Goal: Transaction & Acquisition: Purchase product/service

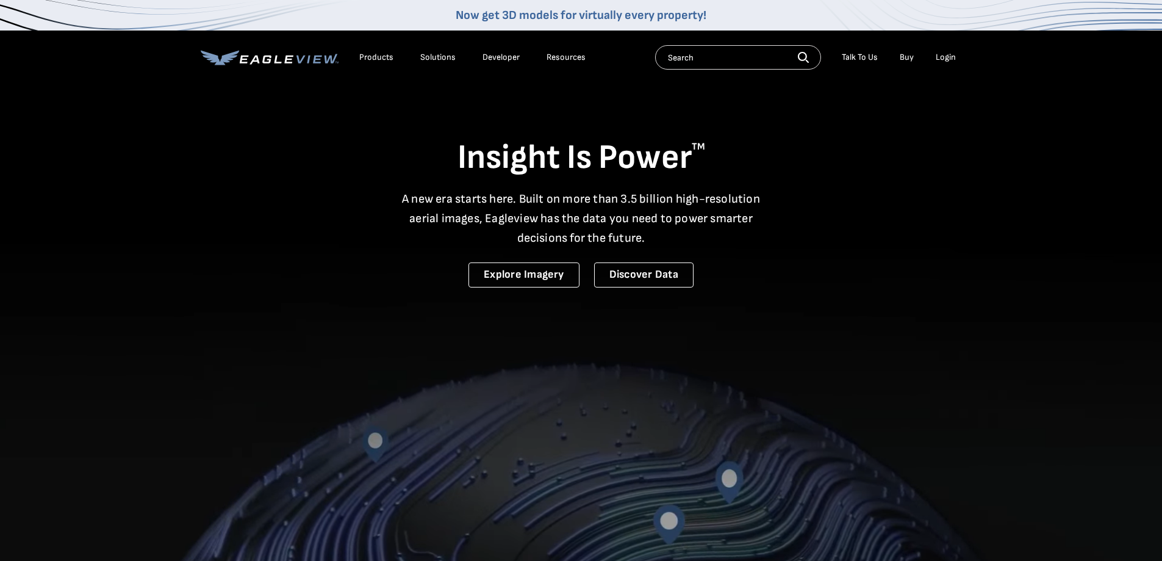
click at [950, 57] on div "Login" at bounding box center [946, 57] width 20 height 11
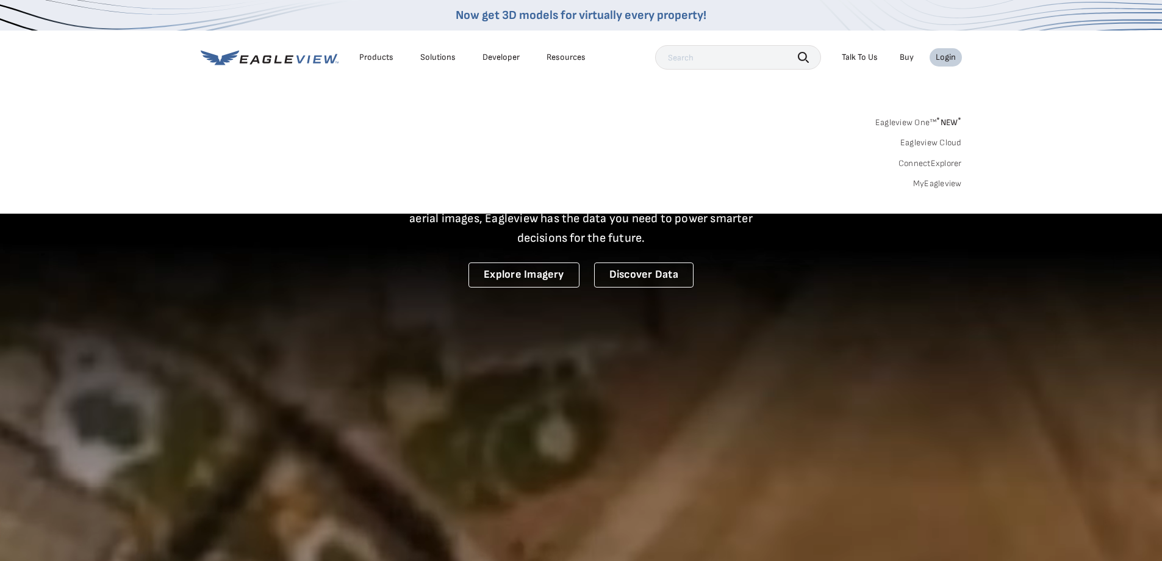
click at [939, 184] on link "MyEagleview" at bounding box center [937, 183] width 49 height 11
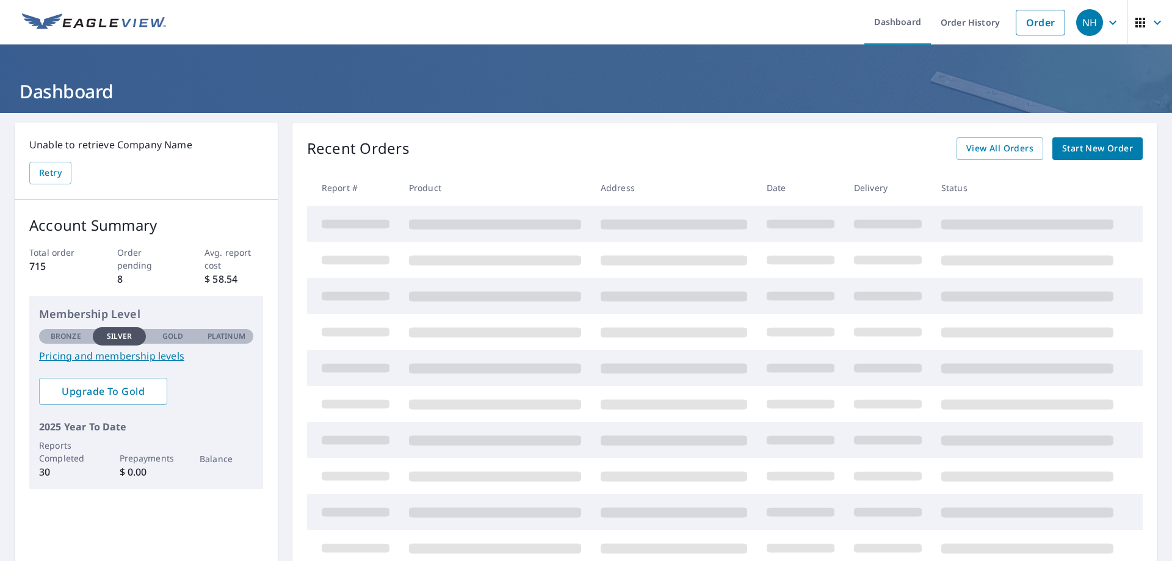
click at [1071, 152] on span "Start New Order" at bounding box center [1097, 148] width 71 height 15
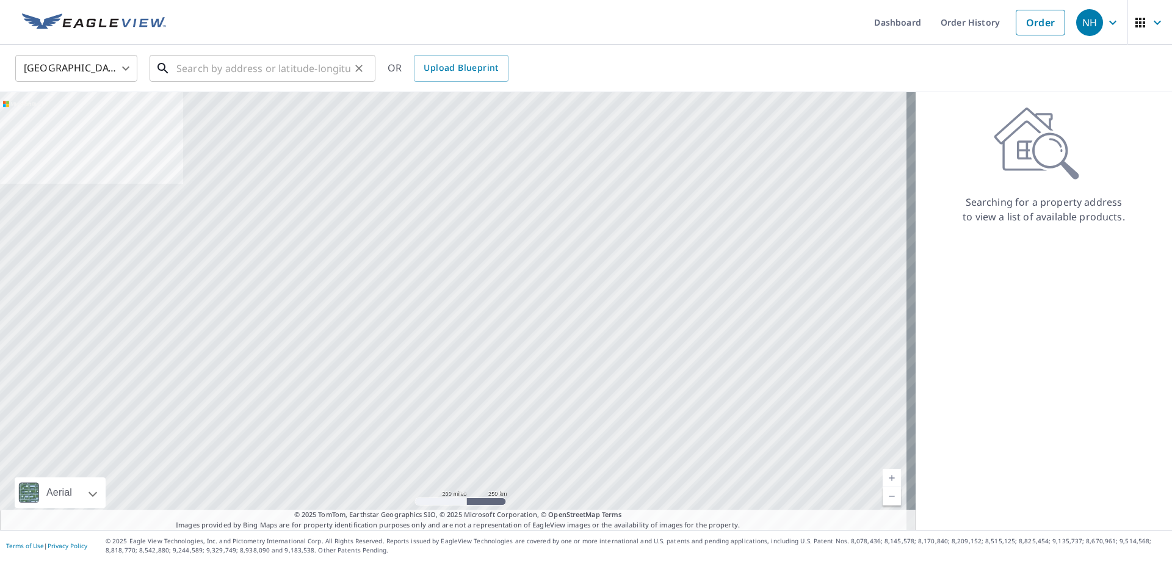
click at [261, 68] on input "text" at bounding box center [263, 68] width 174 height 34
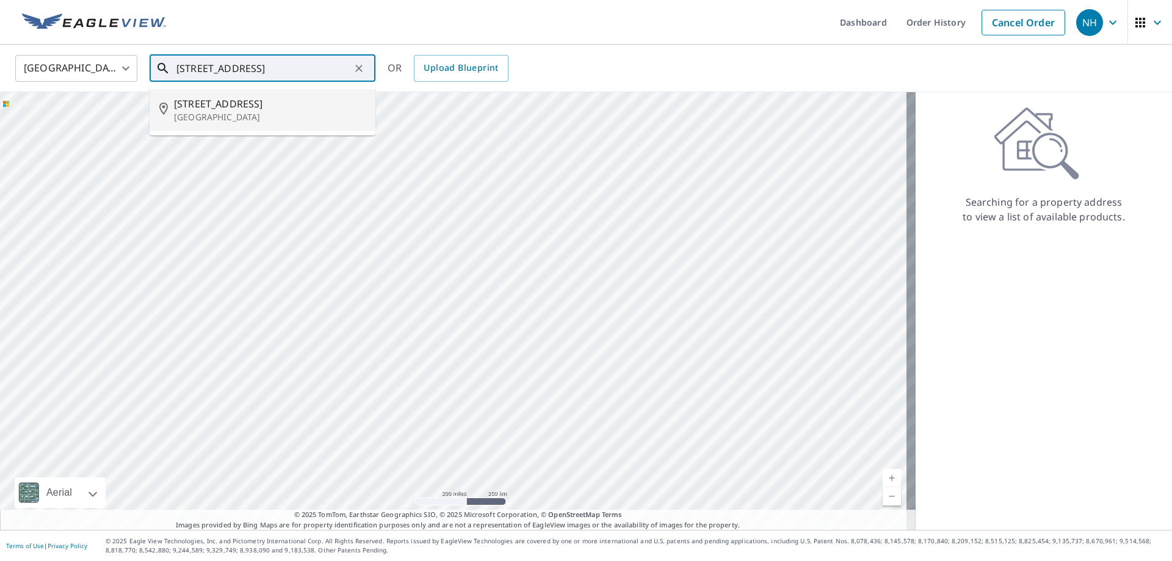
click at [256, 119] on p "Clinton Corners, NY 12514" at bounding box center [270, 117] width 192 height 12
type input "1261 Hollow Rd Clinton Corners, NY 12514"
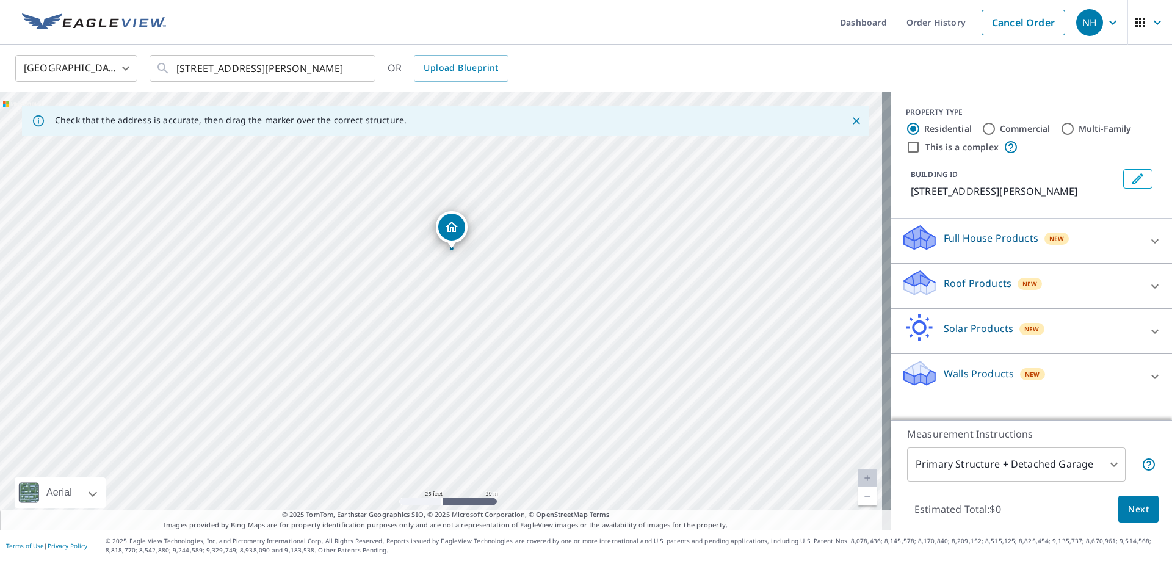
drag, startPoint x: 477, startPoint y: 394, endPoint x: 524, endPoint y: 345, distance: 67.3
click at [524, 345] on div "1261 Hollow Rd Clinton Corners, NY 12514" at bounding box center [445, 311] width 891 height 438
click at [978, 278] on p "Roof Products" at bounding box center [977, 283] width 68 height 15
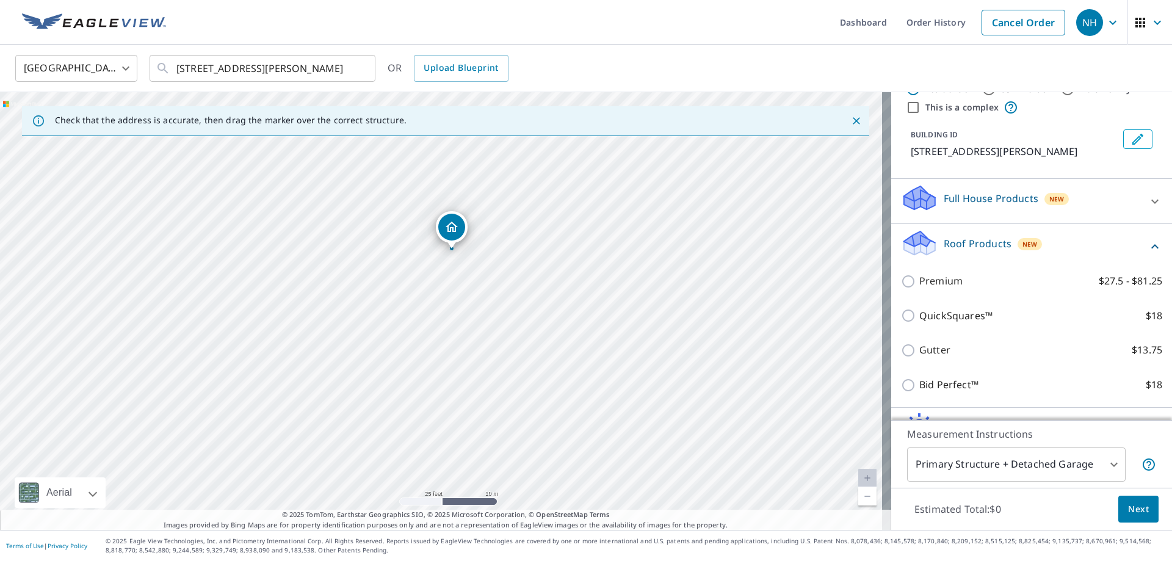
scroll to position [61, 0]
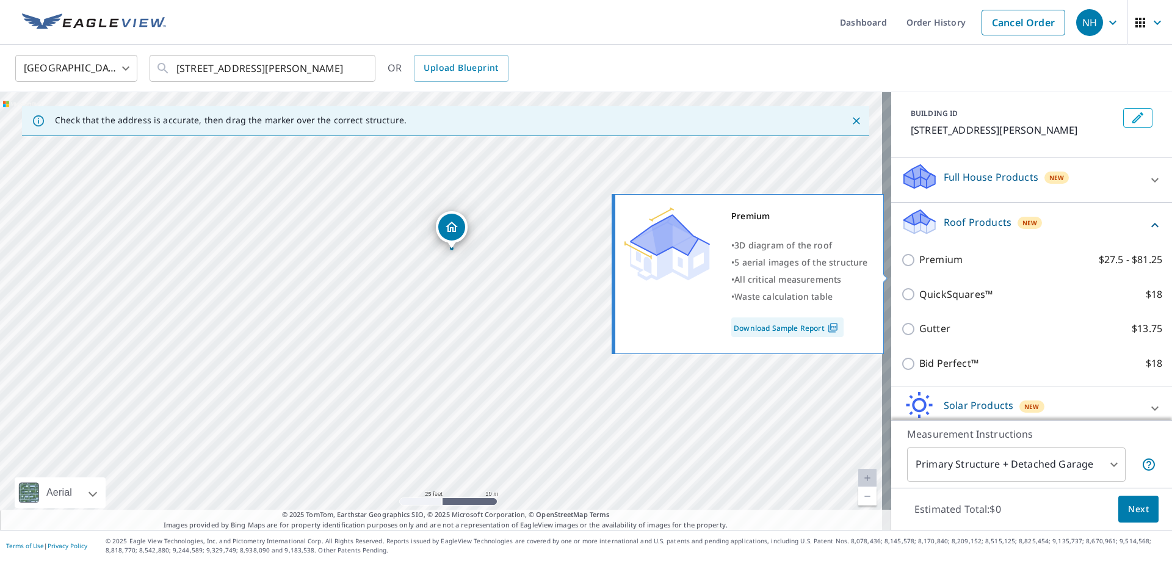
click at [901, 267] on input "Premium $27.5 - $81.25" at bounding box center [910, 260] width 18 height 15
checkbox input "true"
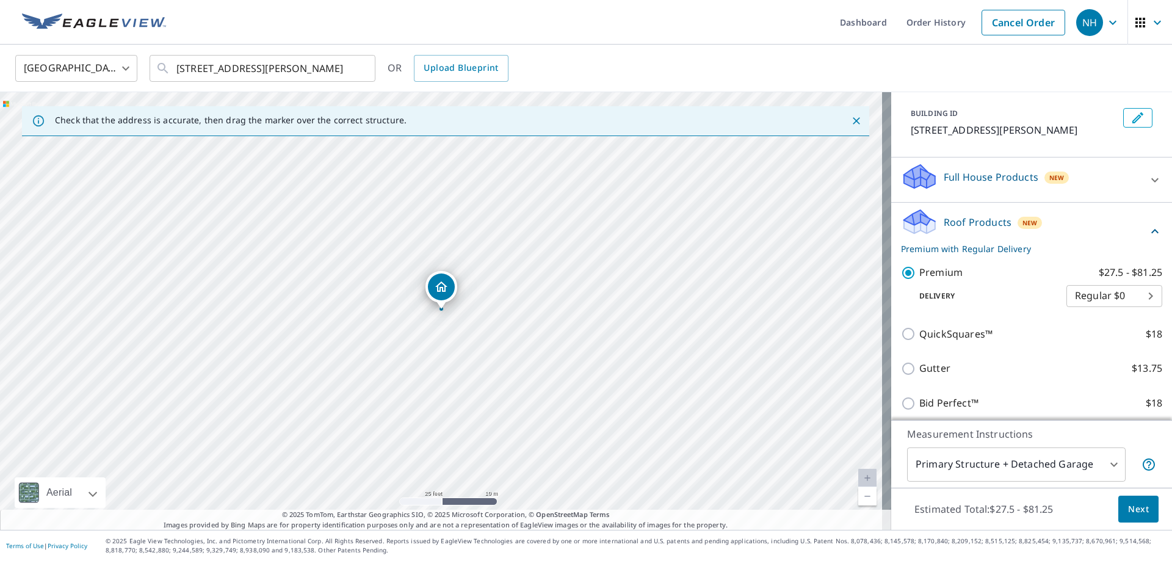
click at [1103, 465] on body "NH NH Dashboard Order History Cancel Order NH United States US ​ 1261 Hollow Rd…" at bounding box center [586, 280] width 1172 height 561
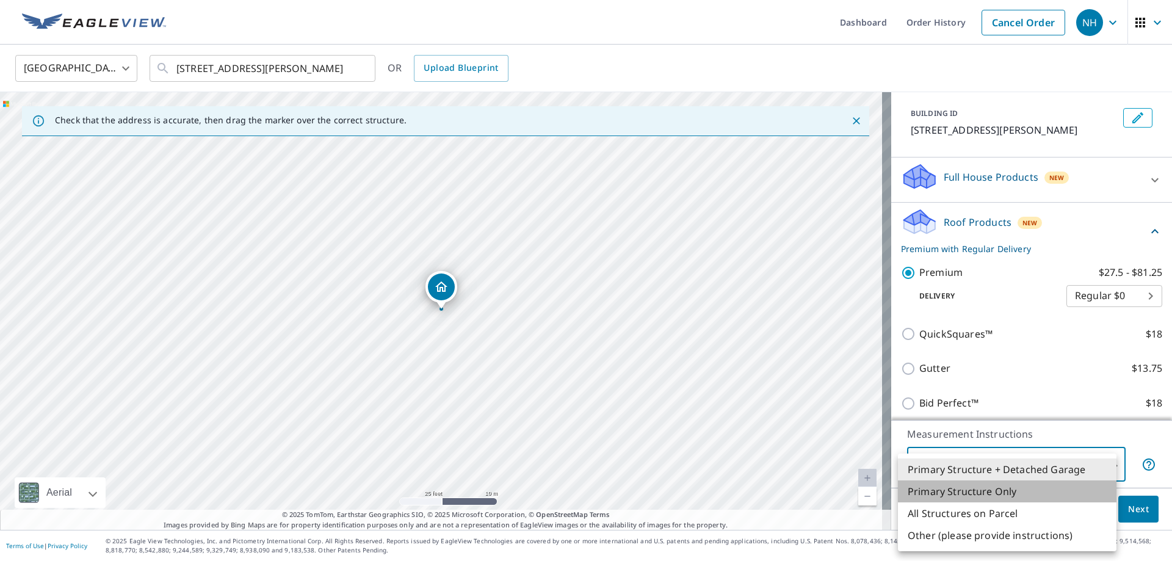
click at [1026, 494] on li "Primary Structure Only" at bounding box center [1007, 491] width 218 height 22
type input "2"
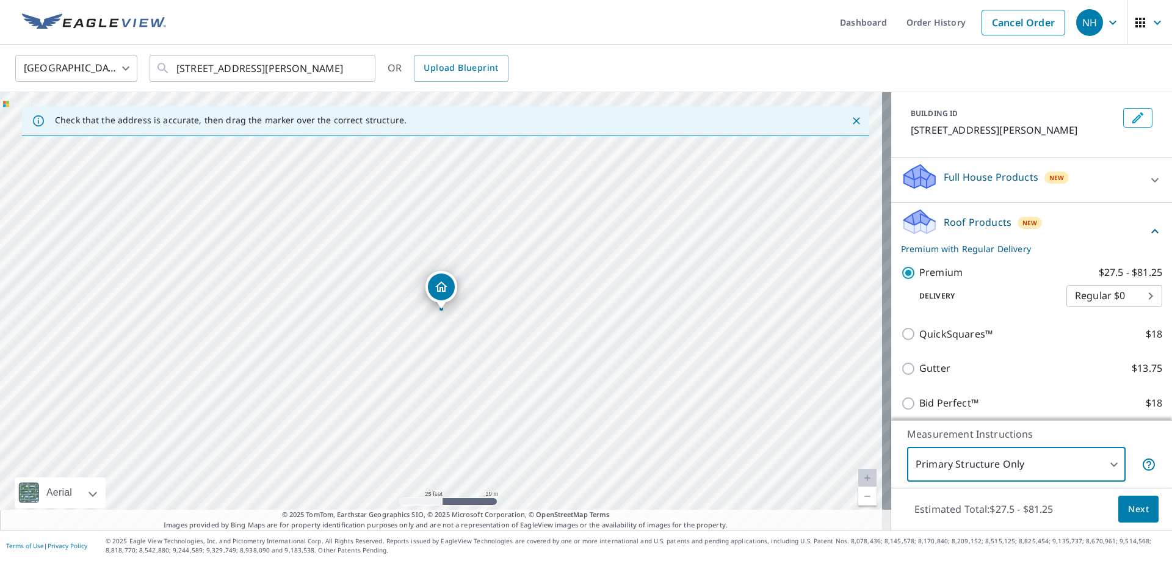
click at [1130, 510] on span "Next" at bounding box center [1138, 509] width 21 height 15
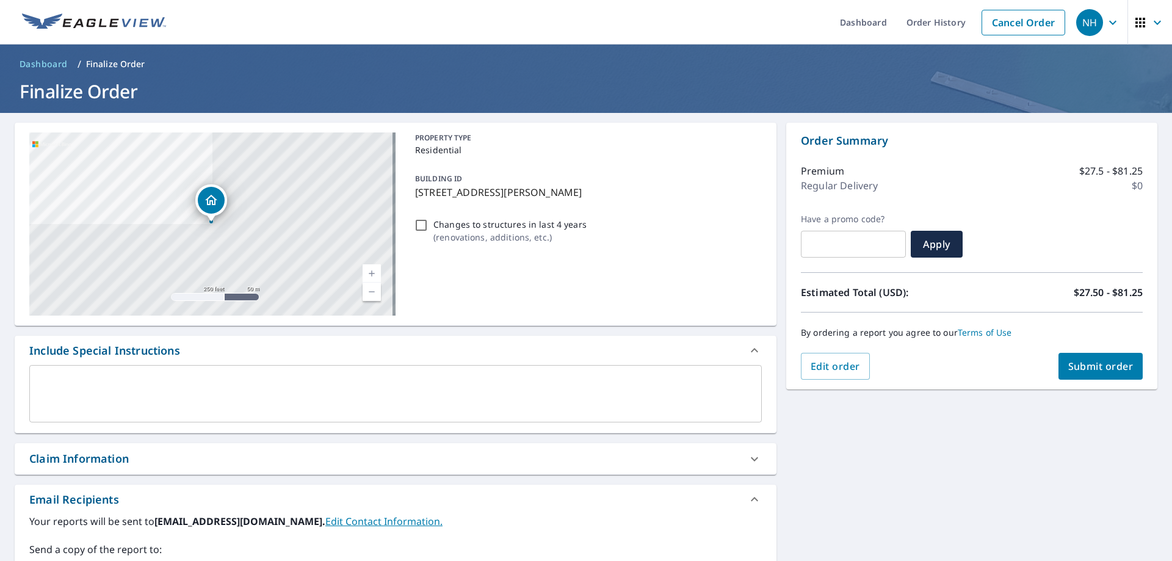
click at [1111, 365] on span "Submit order" at bounding box center [1100, 365] width 65 height 13
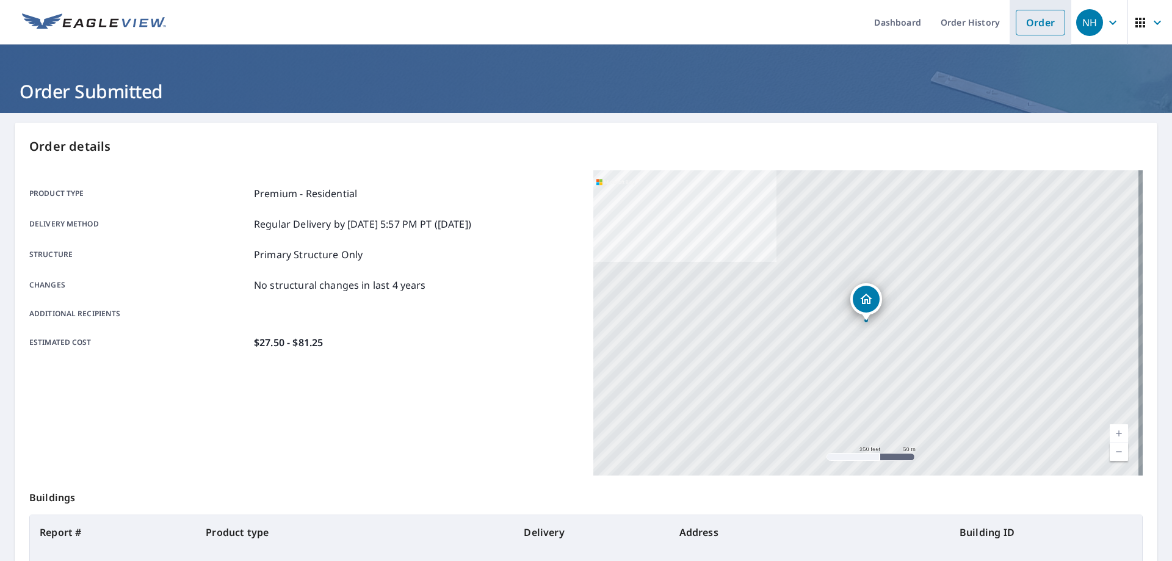
click at [1040, 20] on link "Order" at bounding box center [1039, 23] width 49 height 26
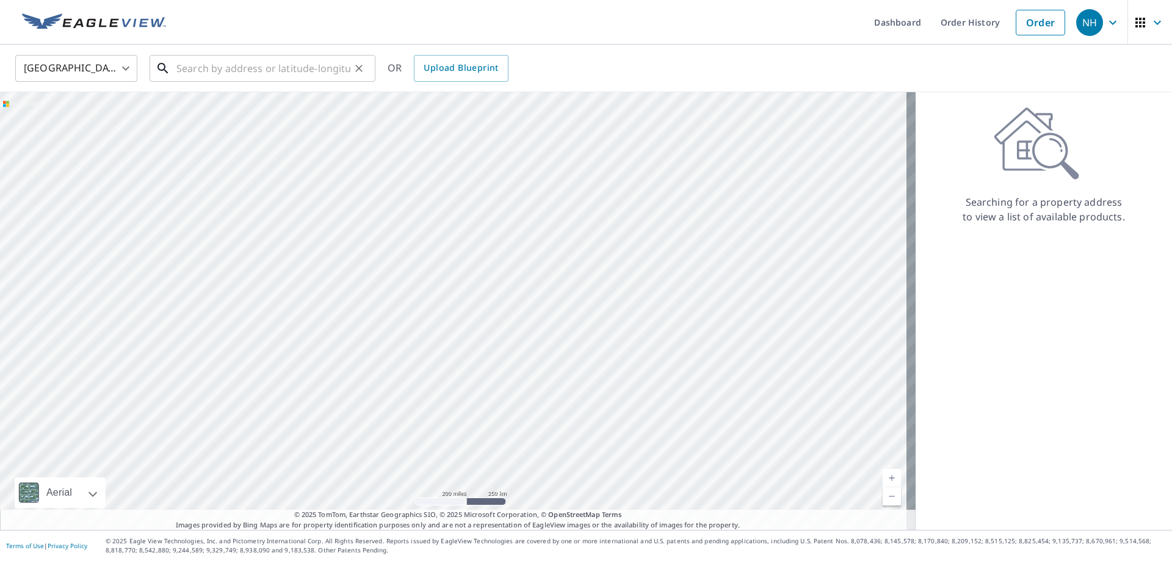
click at [234, 59] on input "text" at bounding box center [263, 68] width 174 height 34
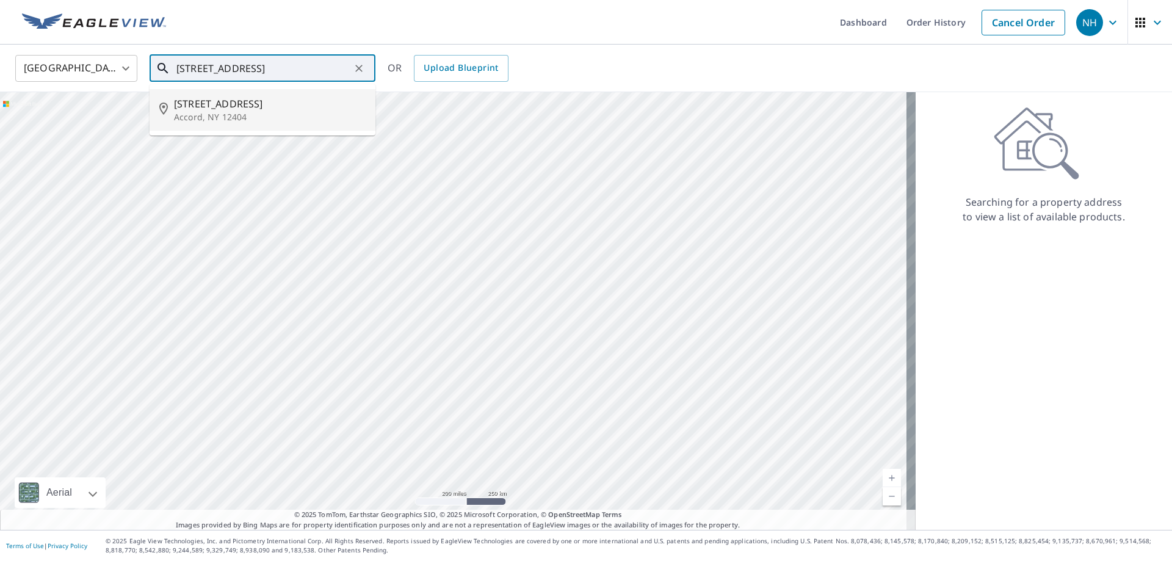
click at [250, 104] on span "72 Bakertown Rd" at bounding box center [270, 103] width 192 height 15
type input "72 Bakertown Rd Accord, NY 12404"
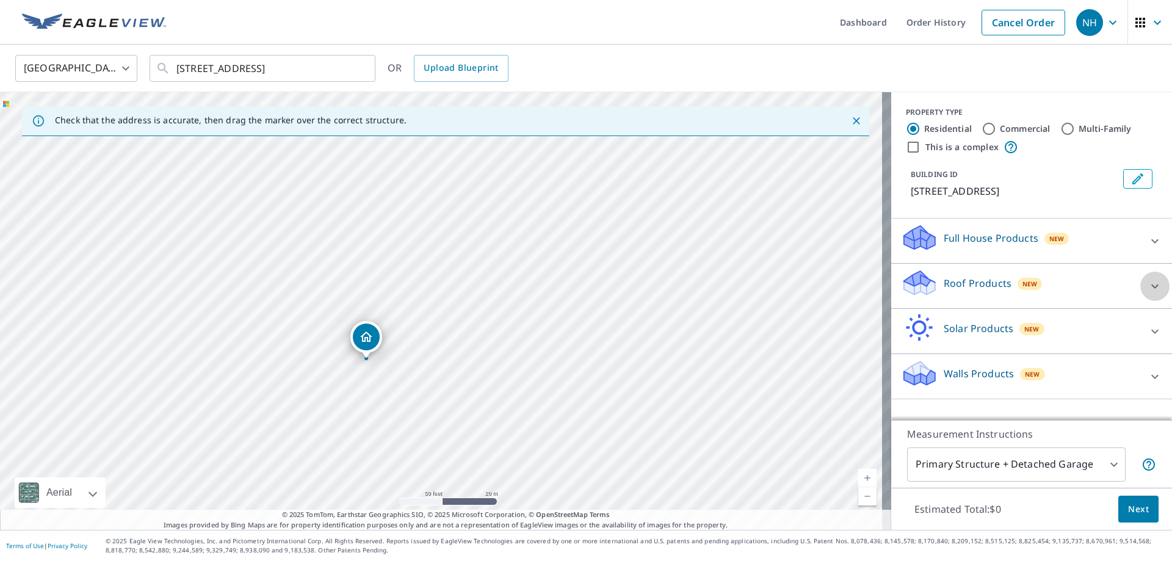
click at [1147, 285] on icon at bounding box center [1154, 286] width 15 height 15
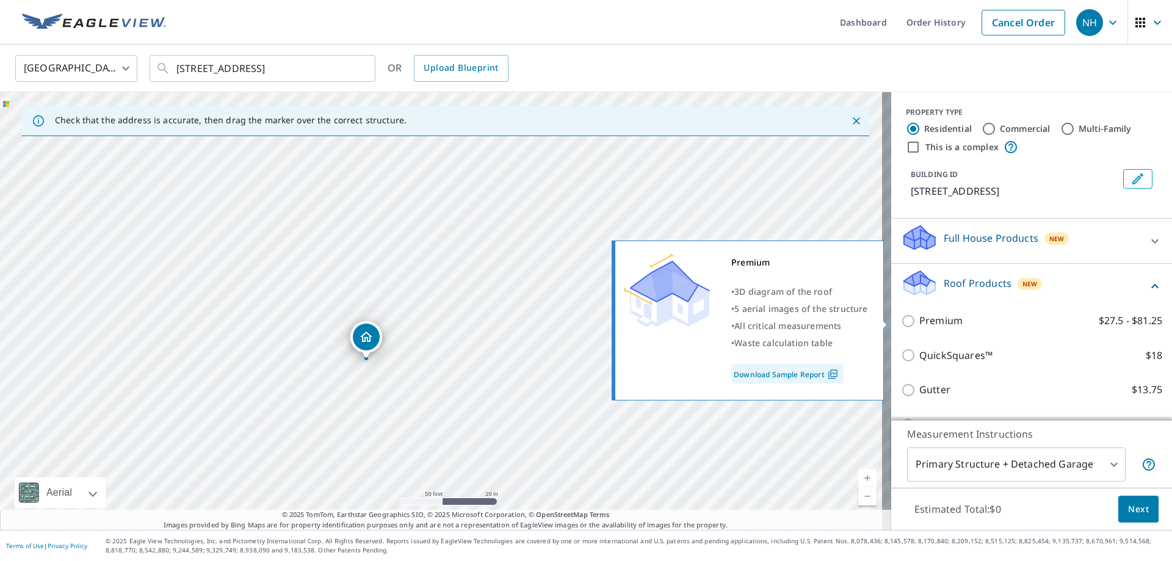
click at [901, 322] on input "Premium $27.5 - $81.25" at bounding box center [910, 321] width 18 height 15
checkbox input "true"
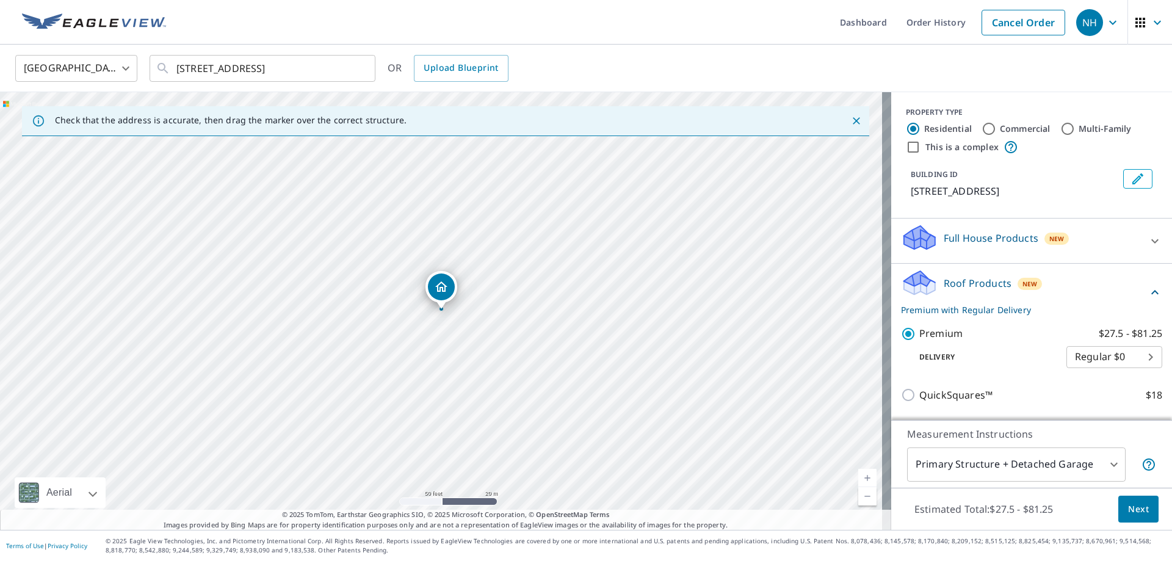
click at [1080, 465] on body "NH NH Dashboard Order History Cancel Order NH United States US ​ 72 Bakertown R…" at bounding box center [586, 280] width 1172 height 561
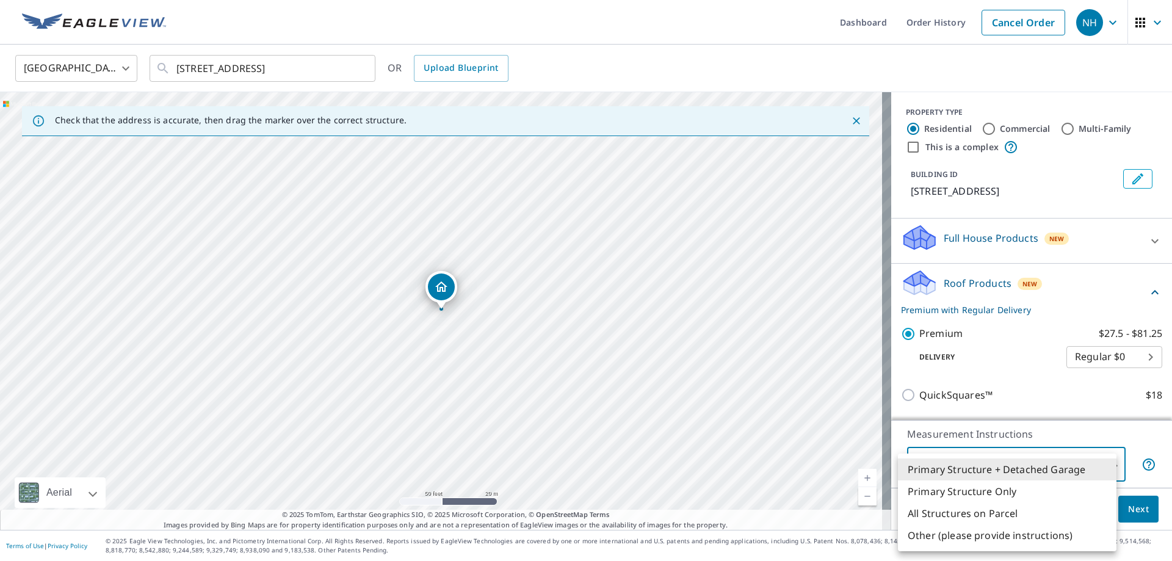
click at [996, 513] on li "All Structures on Parcel" at bounding box center [1007, 513] width 218 height 22
type input "3"
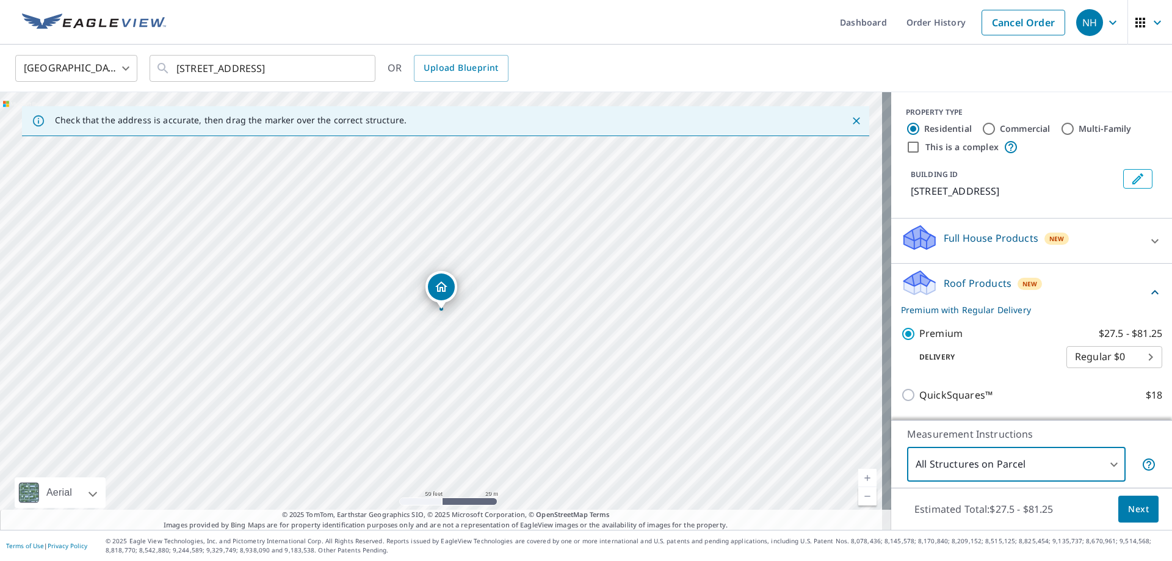
click at [1132, 505] on span "Next" at bounding box center [1138, 509] width 21 height 15
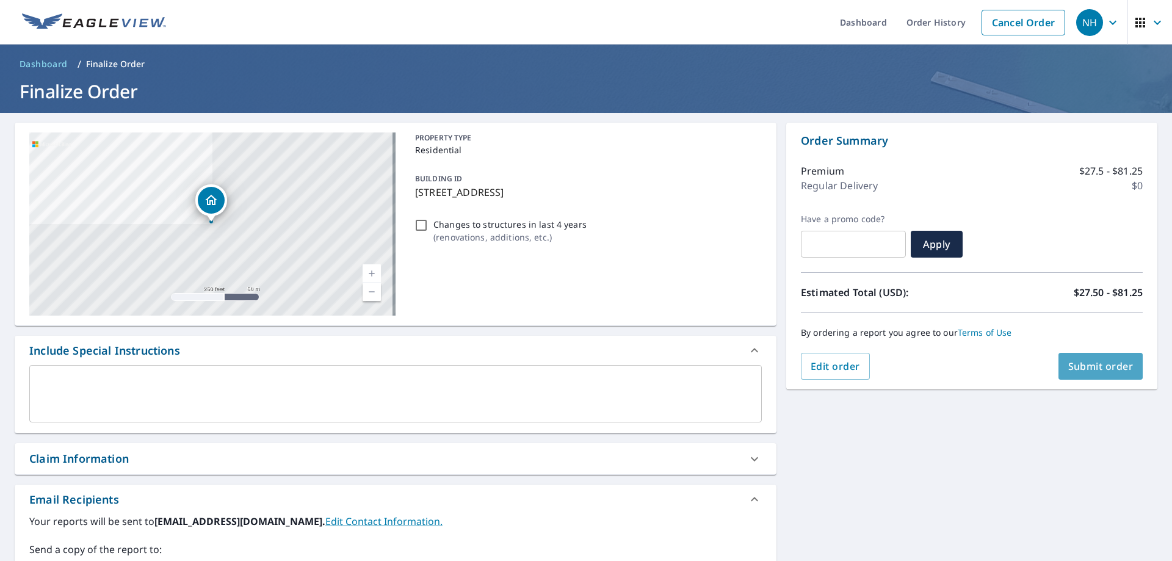
click at [1099, 367] on span "Submit order" at bounding box center [1100, 365] width 65 height 13
